Goal: Task Accomplishment & Management: Manage account settings

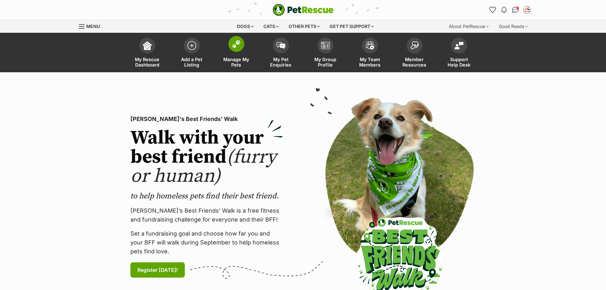
click at [236, 64] on span "Manage My Pets" at bounding box center [236, 62] width 29 height 11
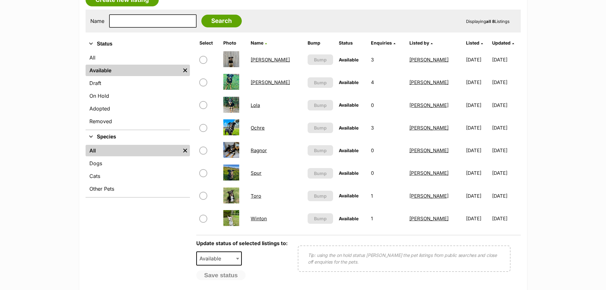
scroll to position [128, 0]
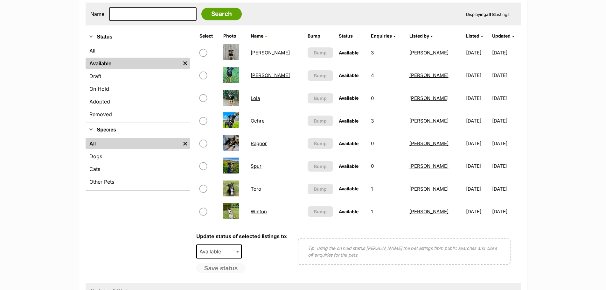
click at [204, 144] on input "checkbox" at bounding box center [203, 144] width 8 height 8
checkbox input "true"
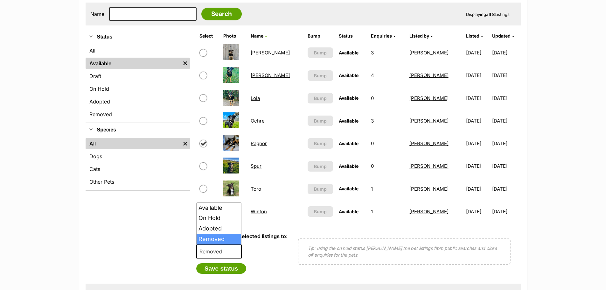
click at [223, 251] on span "Removed" at bounding box center [212, 251] width 31 height 9
select select "rehomed"
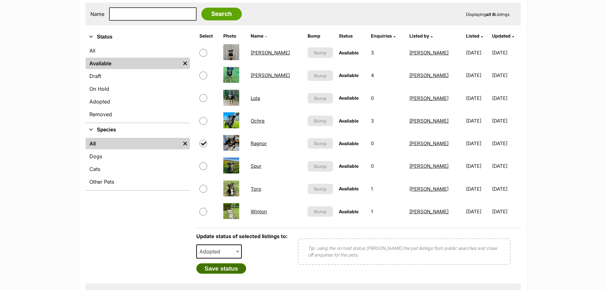
click at [222, 268] on button "Save status" at bounding box center [221, 268] width 50 height 11
